Goal: Ask a question: Seek information or help from site administrators or community

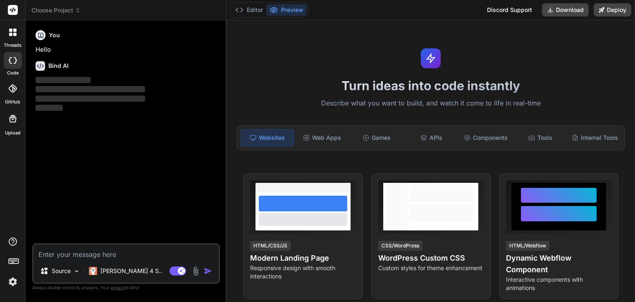
click at [68, 10] on span "Choose Project" at bounding box center [55, 10] width 49 height 8
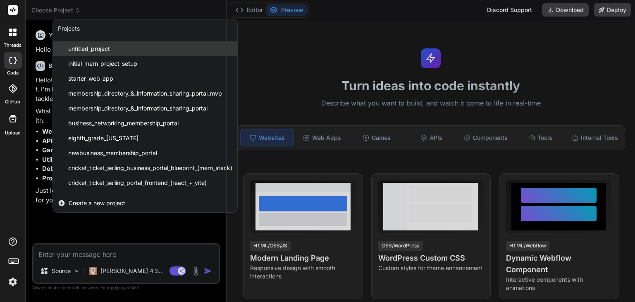
click at [93, 49] on span "untitled_project" at bounding box center [89, 49] width 42 height 8
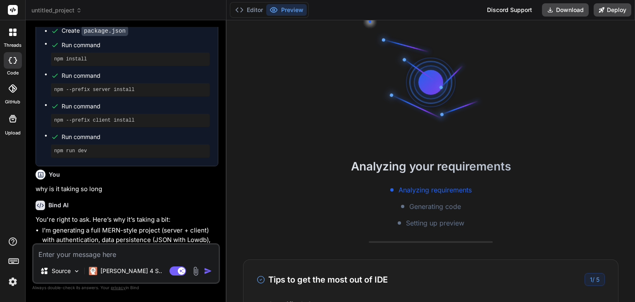
scroll to position [40, 0]
click at [180, 210] on div "Bind AI" at bounding box center [127, 206] width 183 height 10
click at [174, 210] on div "Bind AI" at bounding box center [127, 206] width 183 height 10
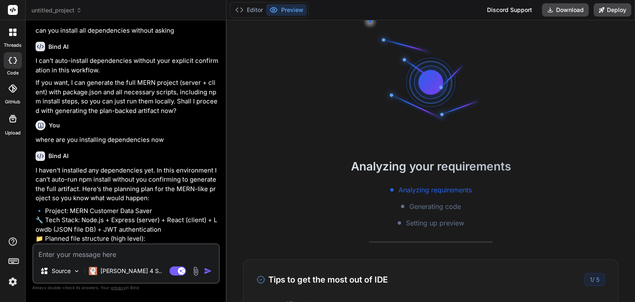
scroll to position [1618, 0]
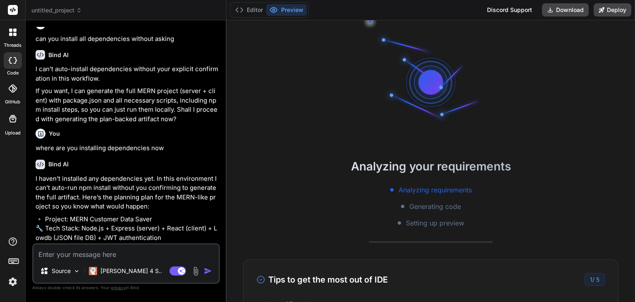
click at [79, 11] on icon at bounding box center [79, 10] width 6 height 6
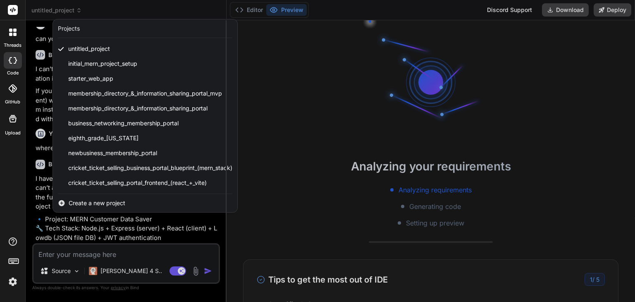
click at [17, 282] on img at bounding box center [13, 282] width 14 height 14
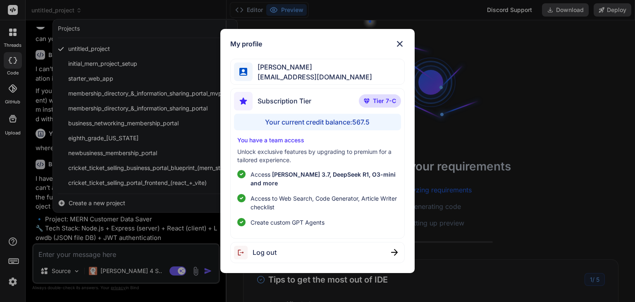
click at [178, 272] on div "My profile [PERSON_NAME] [EMAIL_ADDRESS][DOMAIN_NAME] Subscription Tier Tier 7-…" at bounding box center [317, 151] width 635 height 302
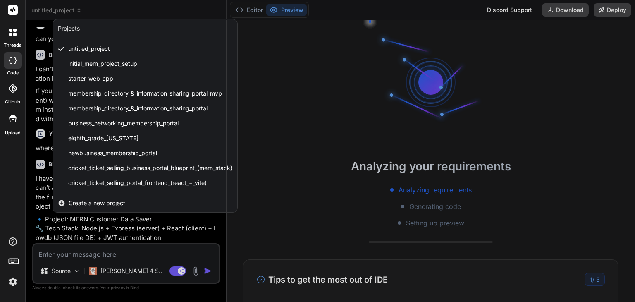
click at [7, 31] on div at bounding box center [12, 32] width 17 height 17
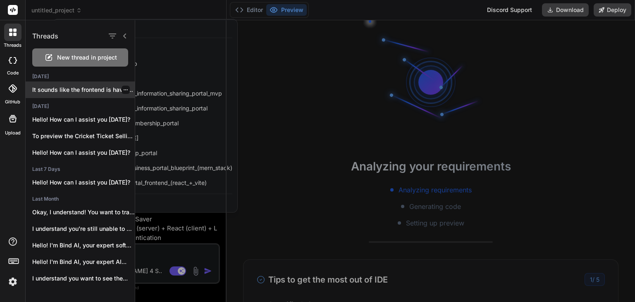
click at [69, 93] on p "It sounds like the frontend is having..." at bounding box center [83, 90] width 103 height 8
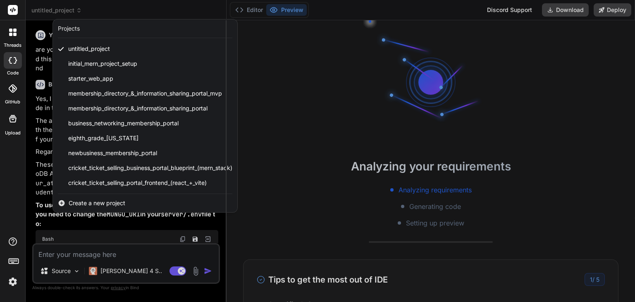
type textarea "x"
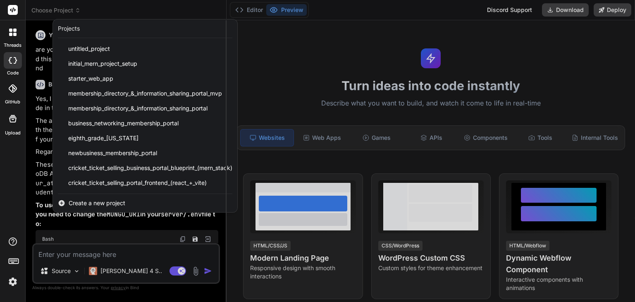
click at [79, 234] on div at bounding box center [317, 151] width 635 height 302
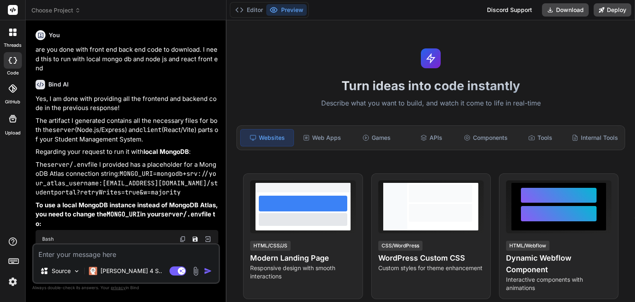
click at [70, 253] on textarea at bounding box center [125, 251] width 185 height 15
type textarea "c"
type textarea "x"
type textarea "ca"
type textarea "x"
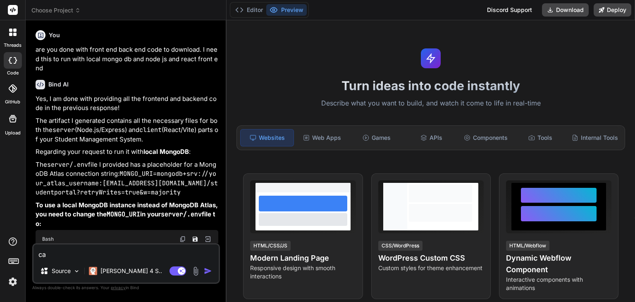
type textarea "can"
type textarea "x"
type textarea "can"
type textarea "x"
type textarea "can y"
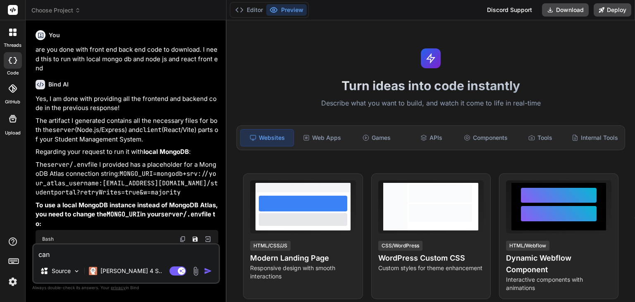
type textarea "x"
type textarea "can yo"
type textarea "x"
type textarea "can you"
type textarea "x"
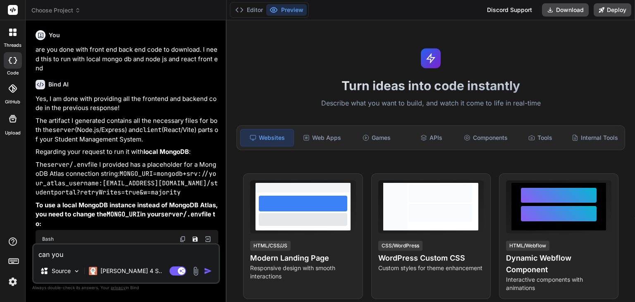
type textarea "can you"
type textarea "x"
type textarea "can you g"
type textarea "x"
type textarea "can you gv"
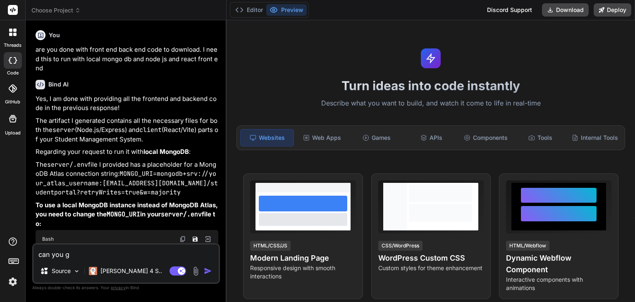
type textarea "x"
type textarea "can you g"
type textarea "x"
type textarea "can you gi"
type textarea "x"
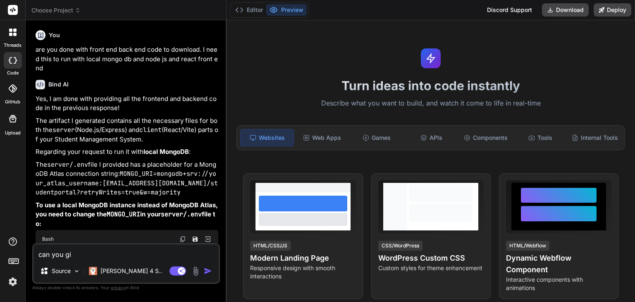
type textarea "can you giv"
type textarea "x"
type textarea "can you give"
type textarea "x"
type textarea "can you give"
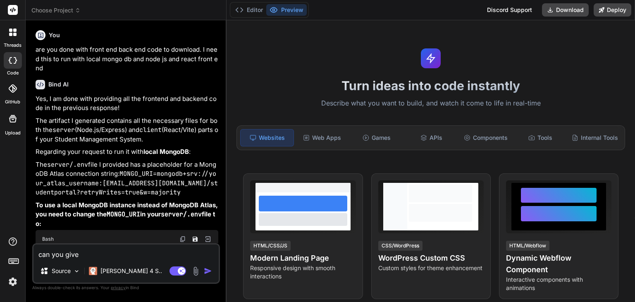
type textarea "x"
type textarea "can you give m"
type textarea "x"
type textarea "can you give me"
type textarea "x"
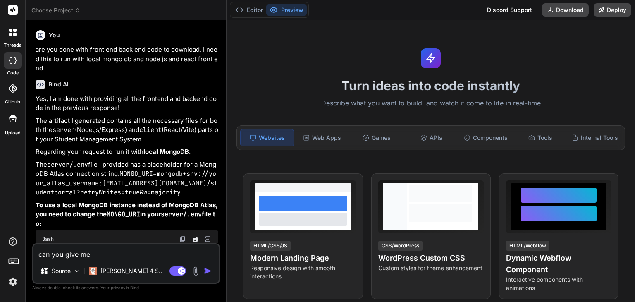
type textarea "can you give me"
type textarea "x"
type textarea "can you give me s"
type textarea "x"
type textarea "can you give me se"
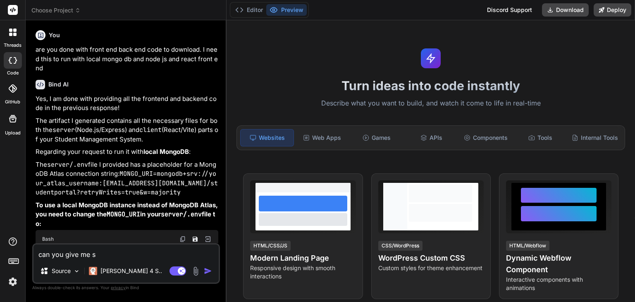
type textarea "x"
type textarea "can you give me ser"
type textarea "x"
type textarea "can you give me serv"
type textarea "x"
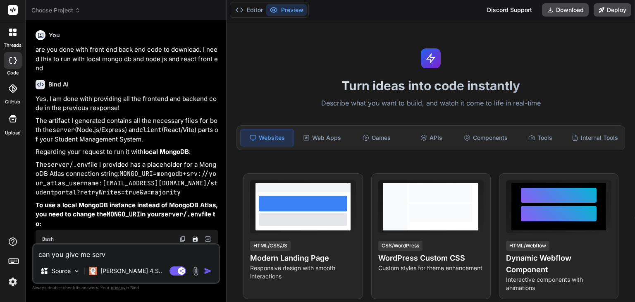
type textarea "can you give me serve"
type textarea "x"
type textarea "can you give me server"
type textarea "x"
type textarea "can you give me server."
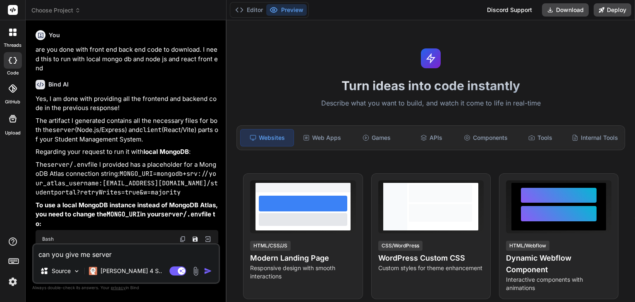
type textarea "x"
type textarea "can you give me server.j"
type textarea "x"
type textarea "can you give me server.js"
type textarea "x"
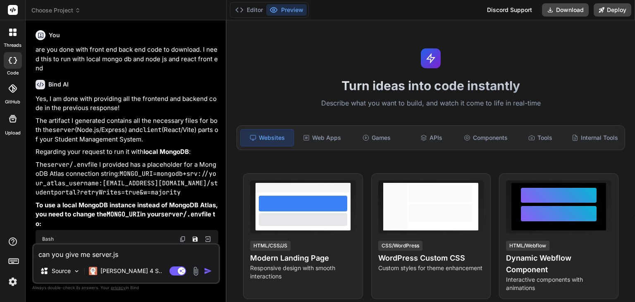
type textarea "can you give me server.js"
type textarea "x"
type textarea "can you give me server.js c"
type textarea "x"
type textarea "can you give me server.js cd"
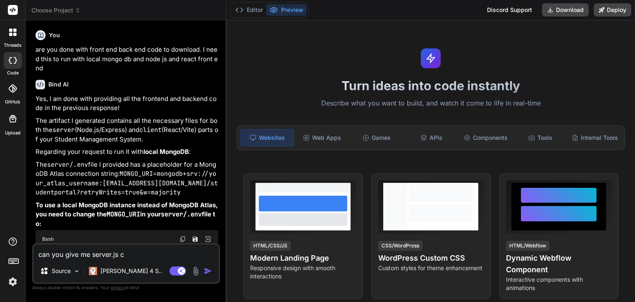
type textarea "x"
type textarea "can you give me server.js c"
type textarea "x"
type textarea "can you give me server.js co"
type textarea "x"
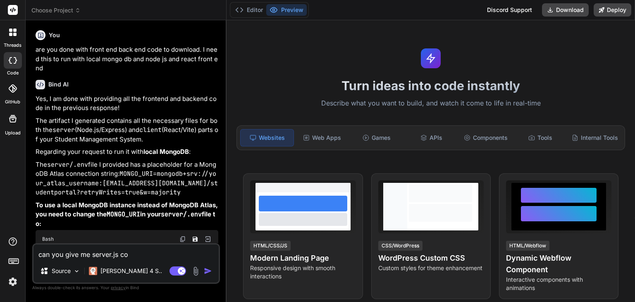
type textarea "can you give me server.js cod"
type textarea "x"
type textarea "can you give me server.js code"
type textarea "x"
type textarea "can you give me server.js code"
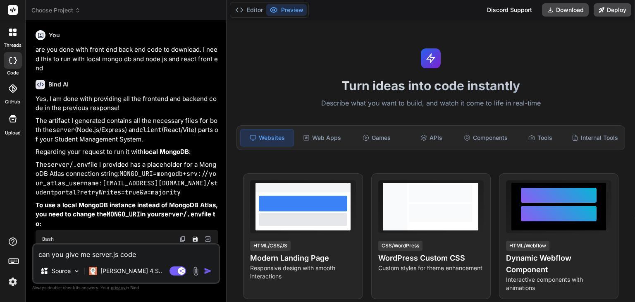
type textarea "x"
type textarea "can you give me server.js code e"
type textarea "x"
type textarea "can you give me server.js code eh"
type textarea "x"
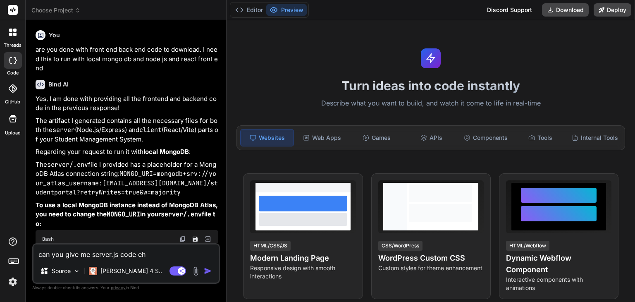
type textarea "can you give me server.js code ehr"
type textarea "x"
type textarea "can you give me server.js code ehre"
type textarea "x"
type textarea "can you give me server.js code ehr"
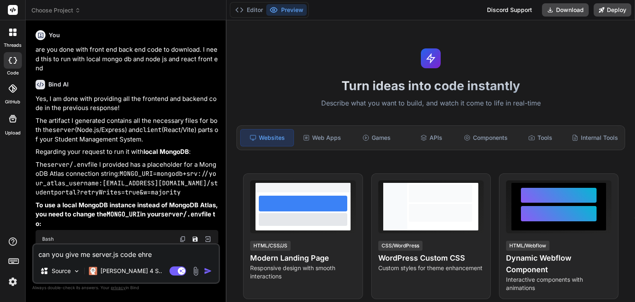
type textarea "x"
type textarea "can you give me server.js code eh"
type textarea "x"
type textarea "can you give me server.js code e"
type textarea "x"
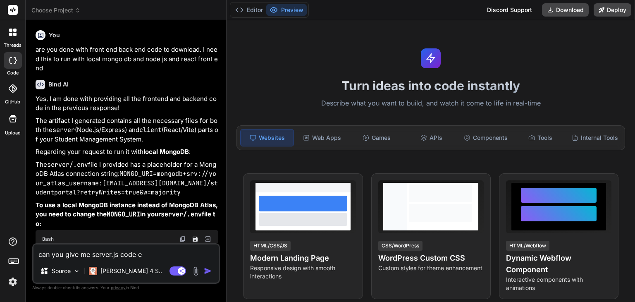
type textarea "can you give me server.js code"
type textarea "x"
type textarea "can you give me server.js code h"
type textarea "x"
type textarea "can you give me server.js code he"
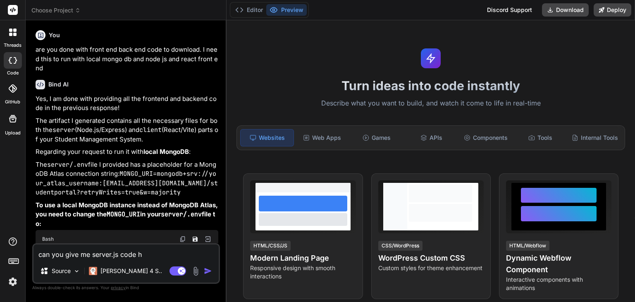
type textarea "x"
type textarea "can you give me server.js code her"
type textarea "x"
type textarea "can you give me server.js code here"
type textarea "x"
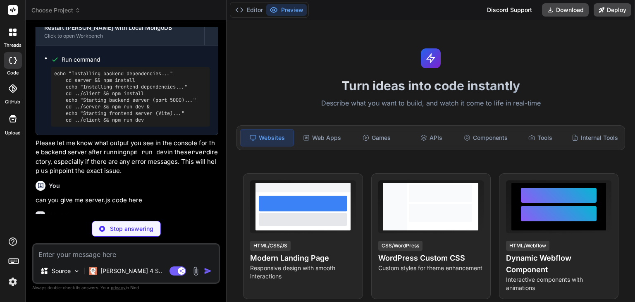
scroll to position [2968, 0]
click at [90, 226] on p "Here's the complete server.js code for your Node.js/Express backend:" at bounding box center [127, 235] width 183 height 19
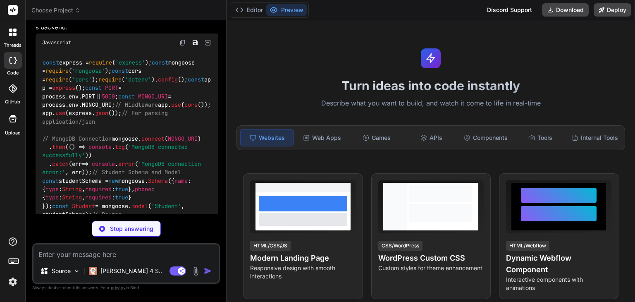
scroll to position [3183, 0]
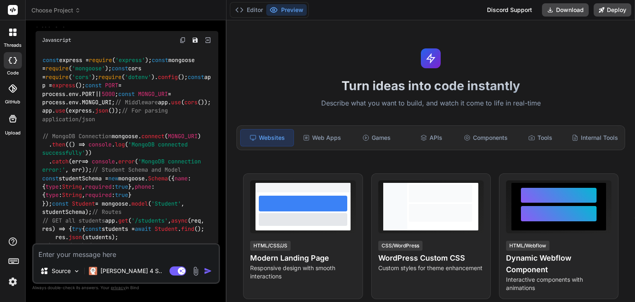
click at [186, 96] on div "const express = require ( 'express' ); const mongoose = require ( 'mongoose' );…" at bounding box center [127, 258] width 183 height 418
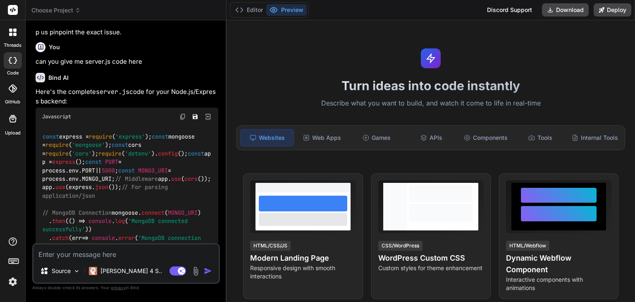
scroll to position [3101, 0]
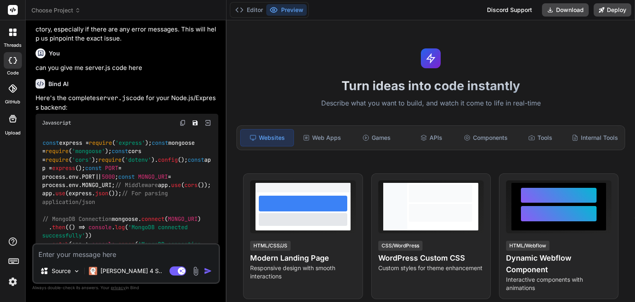
click at [184, 119] on img at bounding box center [182, 122] width 7 height 7
click at [192, 119] on icon "Save file" at bounding box center [195, 122] width 7 height 7
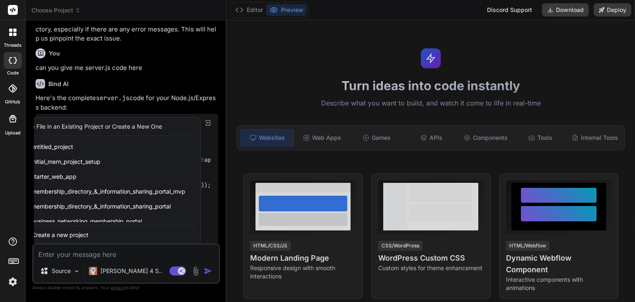
click at [202, 51] on div at bounding box center [317, 151] width 635 height 302
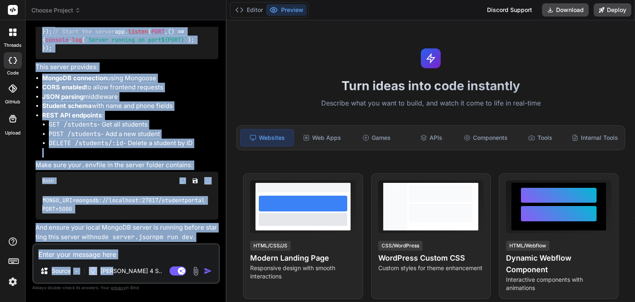
scroll to position [103, 0]
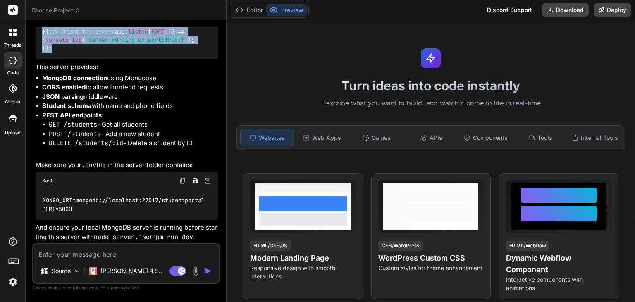
drag, startPoint x: 43, startPoint y: 122, endPoint x: 173, endPoint y: 53, distance: 147.1
copy code "const express = require ( 'express' ); const mongoose = require ( 'mongoose' );…"
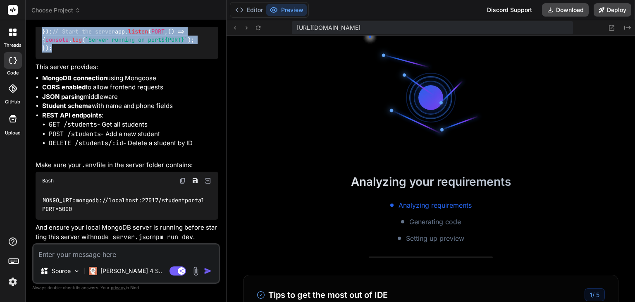
type textarea "x"
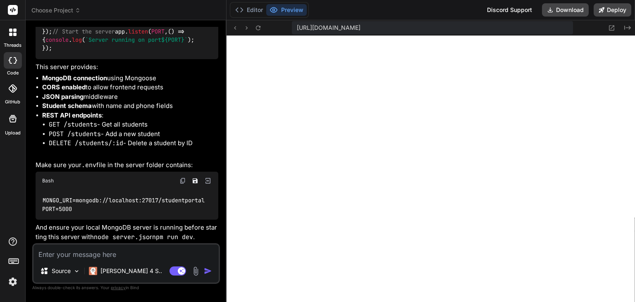
click at [146, 232] on p "And ensure your local MongoDB server is running before starting this server wit…" at bounding box center [127, 232] width 183 height 19
